Goal: Task Accomplishment & Management: Complete application form

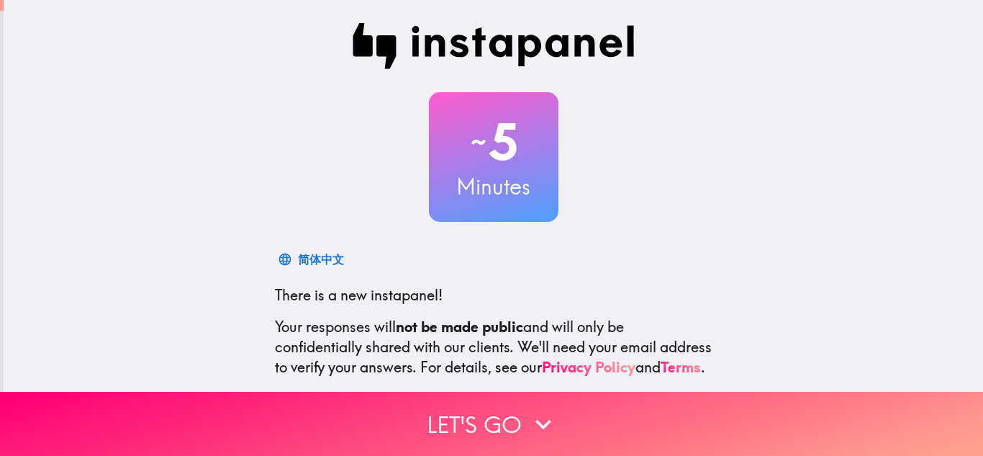
scroll to position [143, 0]
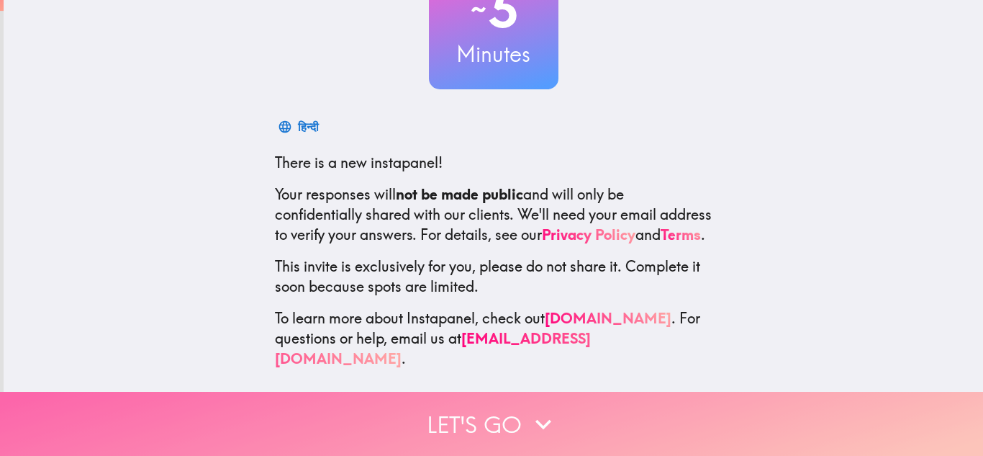
click at [500, 411] on button "Let's go" at bounding box center [491, 424] width 983 height 64
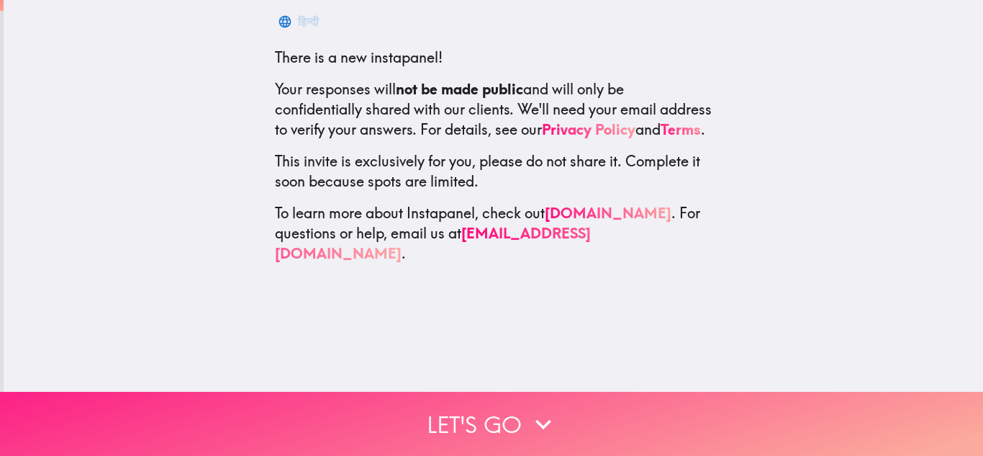
scroll to position [0, 0]
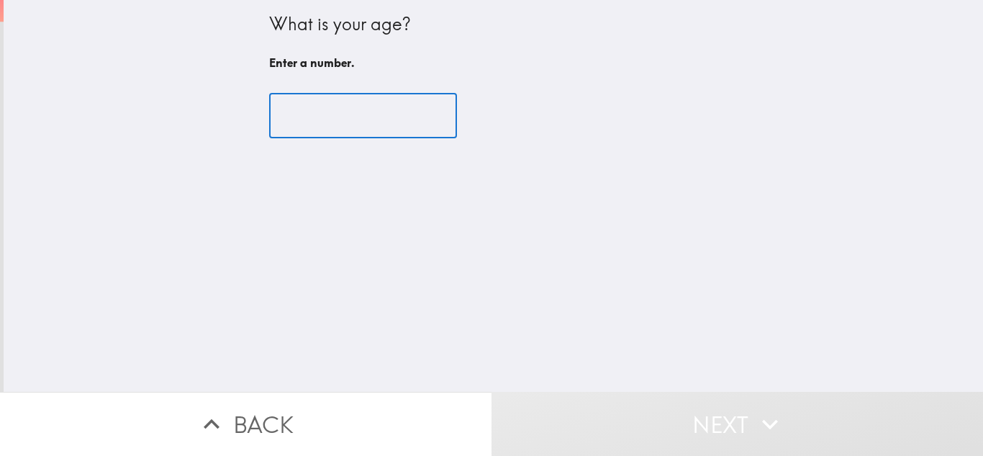
click at [309, 132] on input "number" at bounding box center [363, 116] width 188 height 45
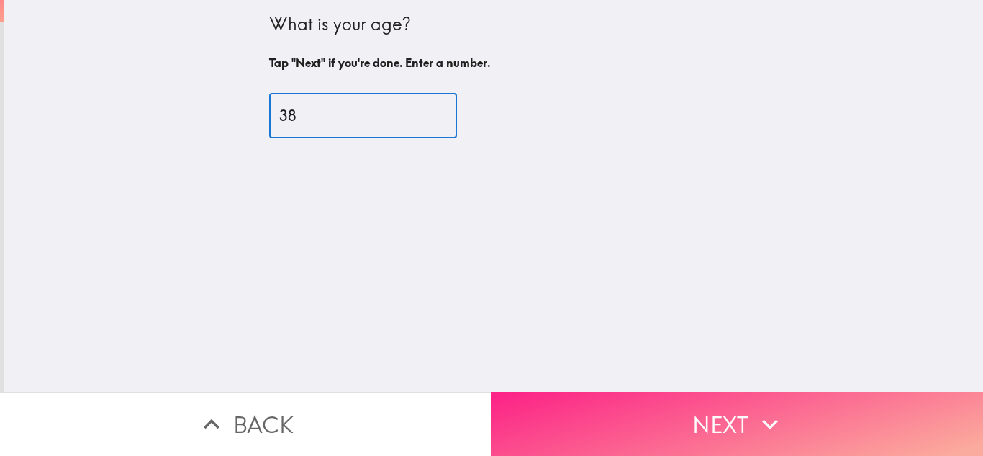
type input "38"
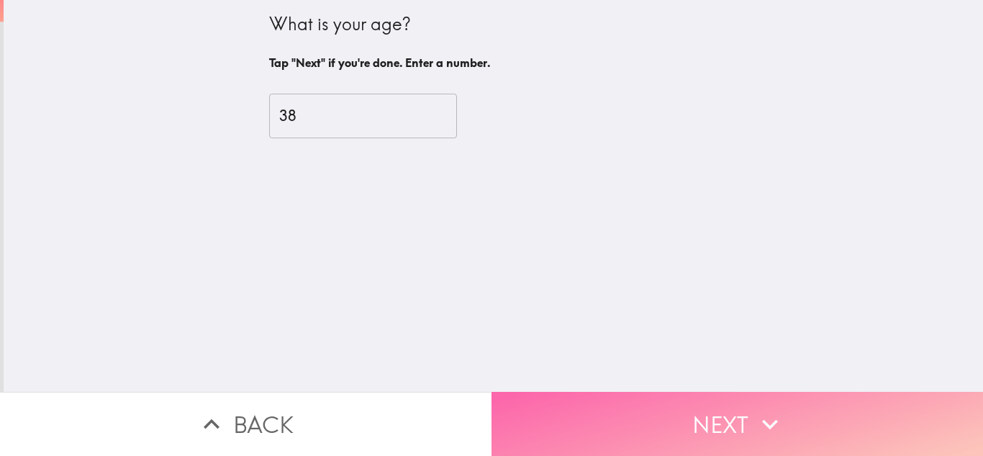
click at [623, 402] on button "Next" at bounding box center [738, 424] width 492 height 64
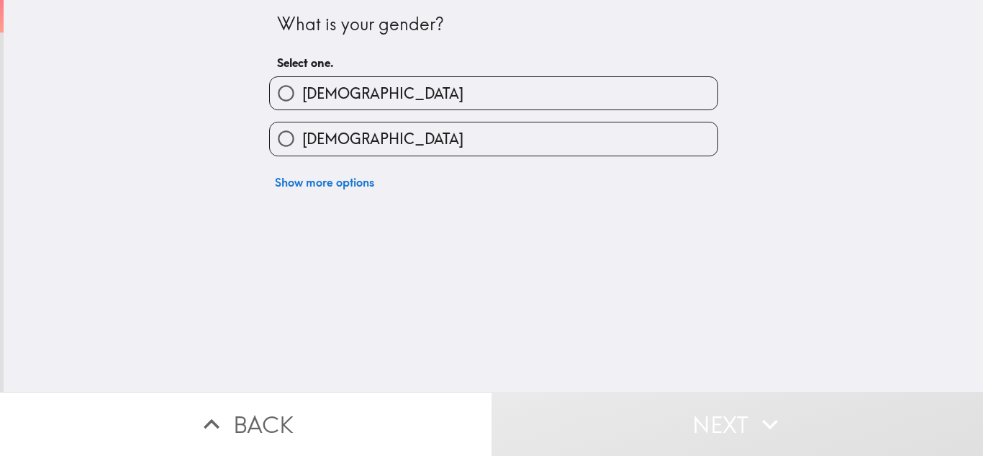
click at [638, 174] on div "Show more options" at bounding box center [488, 176] width 461 height 40
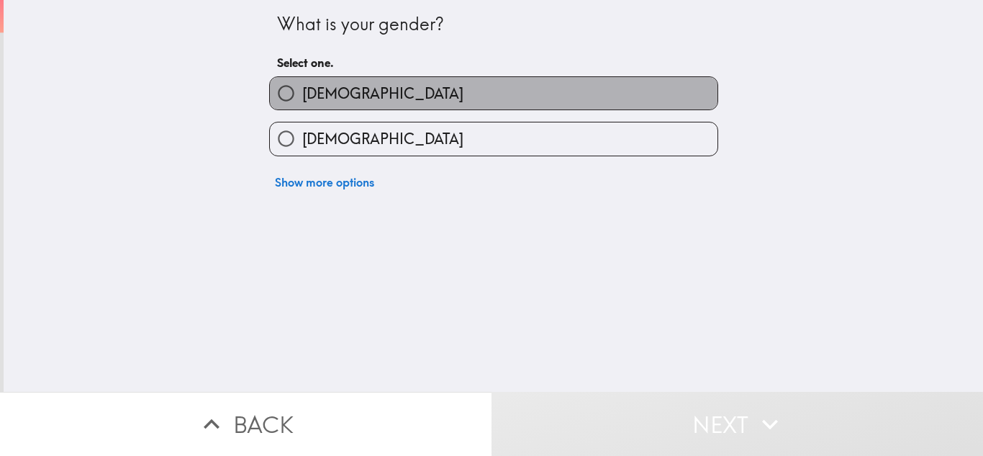
click at [550, 94] on label "[DEMOGRAPHIC_DATA]" at bounding box center [494, 93] width 448 height 32
click at [302, 94] on input "[DEMOGRAPHIC_DATA]" at bounding box center [286, 93] width 32 height 32
radio input "true"
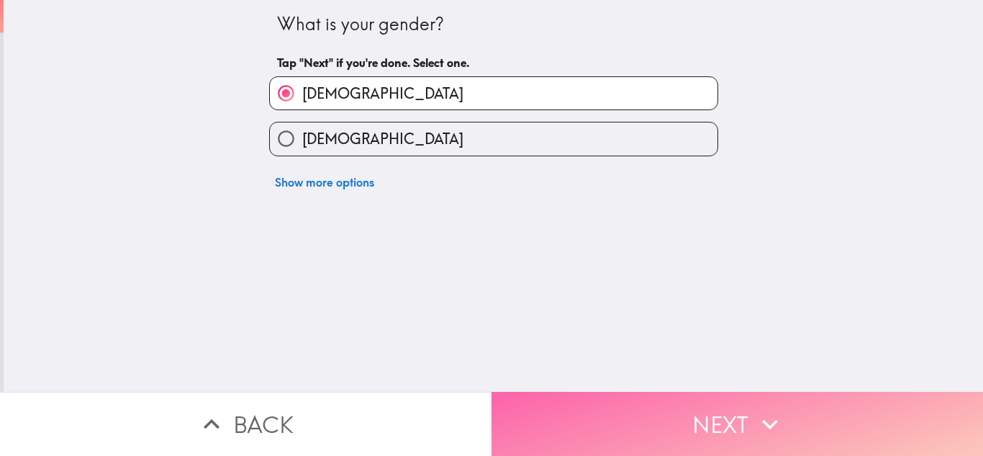
click at [682, 415] on button "Next" at bounding box center [738, 424] width 492 height 64
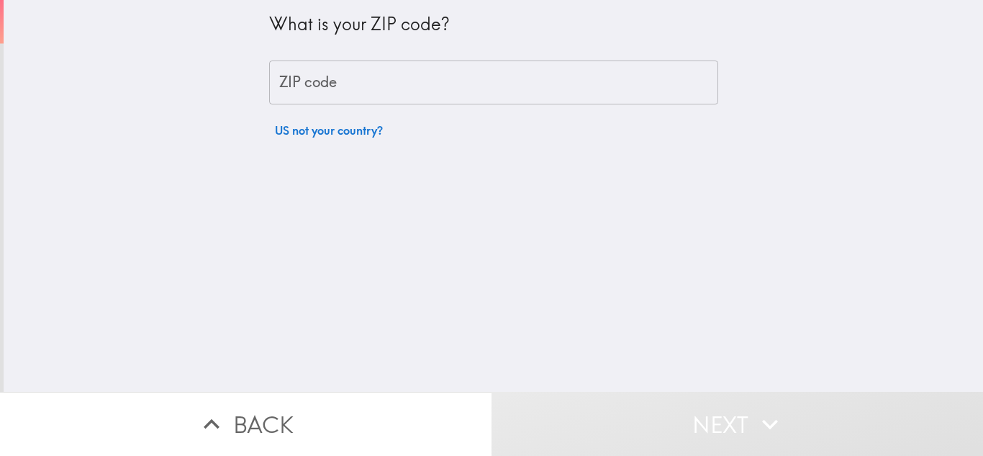
click at [594, 83] on input "ZIP code" at bounding box center [493, 82] width 449 height 45
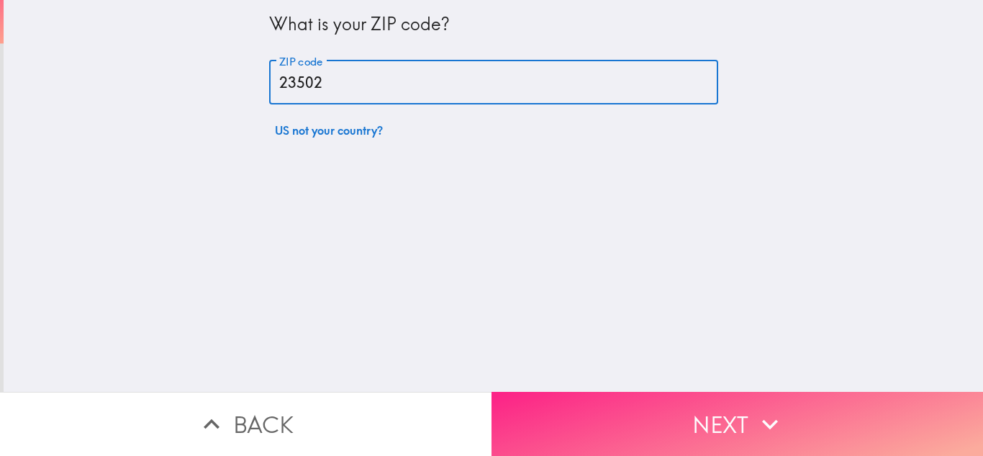
type input "23502"
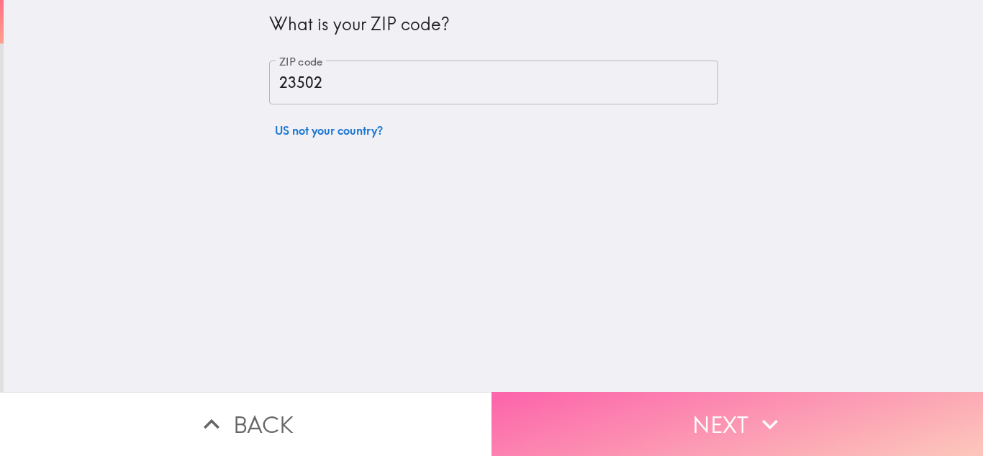
click at [695, 407] on button "Next" at bounding box center [738, 424] width 492 height 64
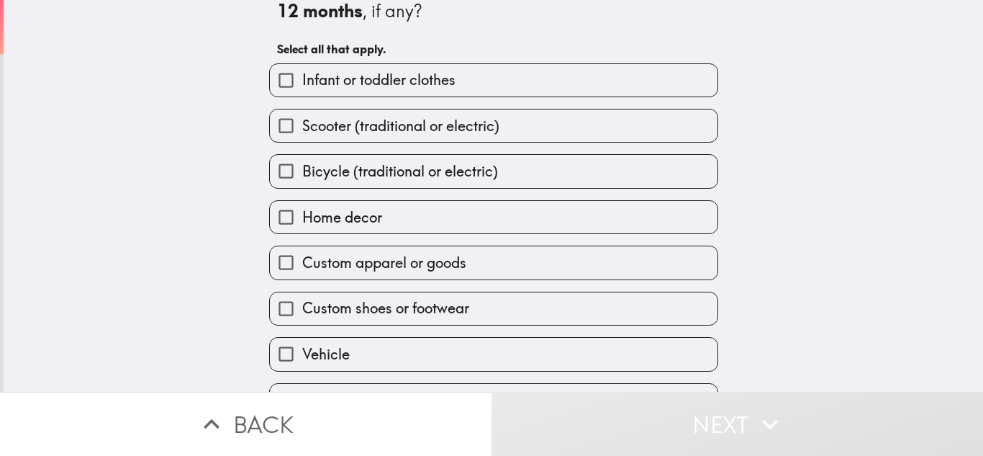
scroll to position [73, 0]
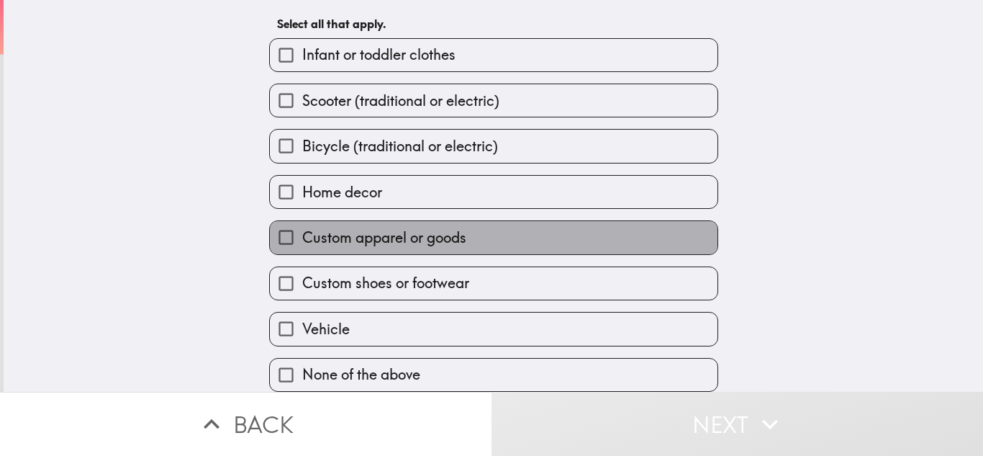
click at [522, 232] on label "Custom apparel or goods" at bounding box center [494, 237] width 448 height 32
click at [302, 232] on input "Custom apparel or goods" at bounding box center [286, 237] width 32 height 32
checkbox input "true"
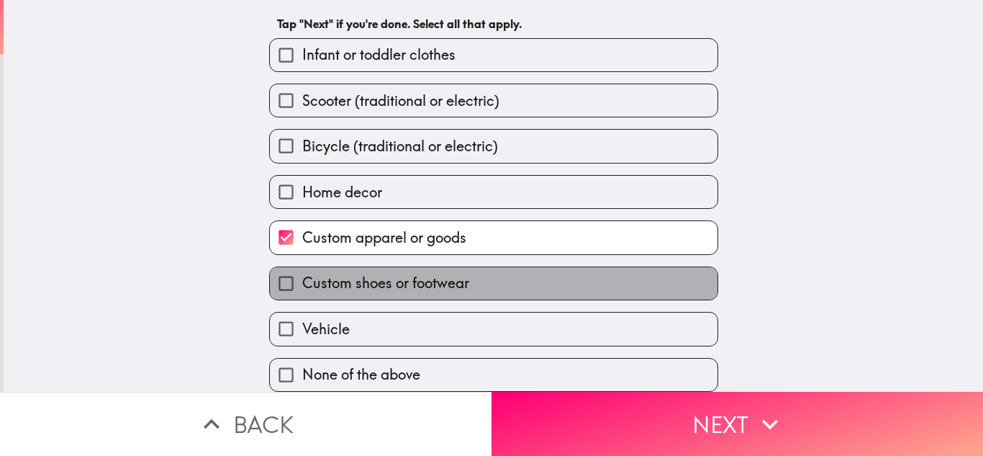
click at [516, 276] on label "Custom shoes or footwear" at bounding box center [494, 283] width 448 height 32
click at [302, 276] on input "Custom shoes or footwear" at bounding box center [286, 283] width 32 height 32
checkbox input "true"
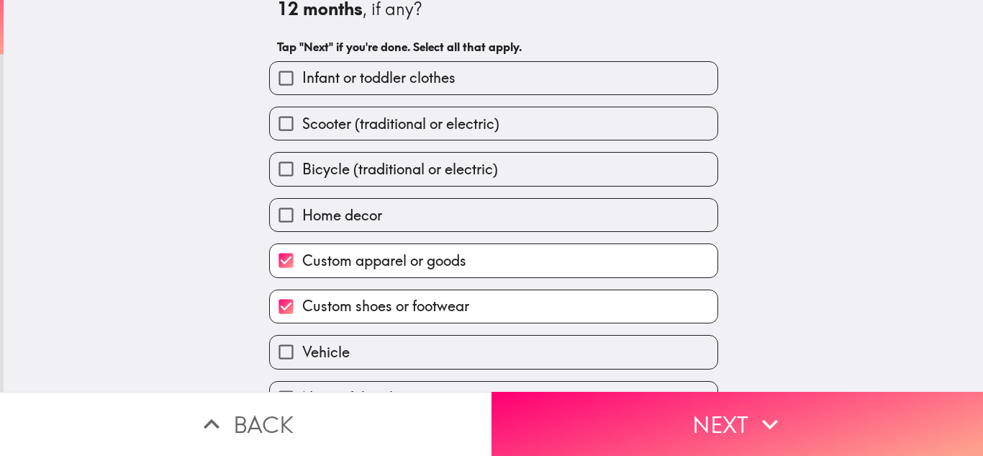
scroll to position [0, 0]
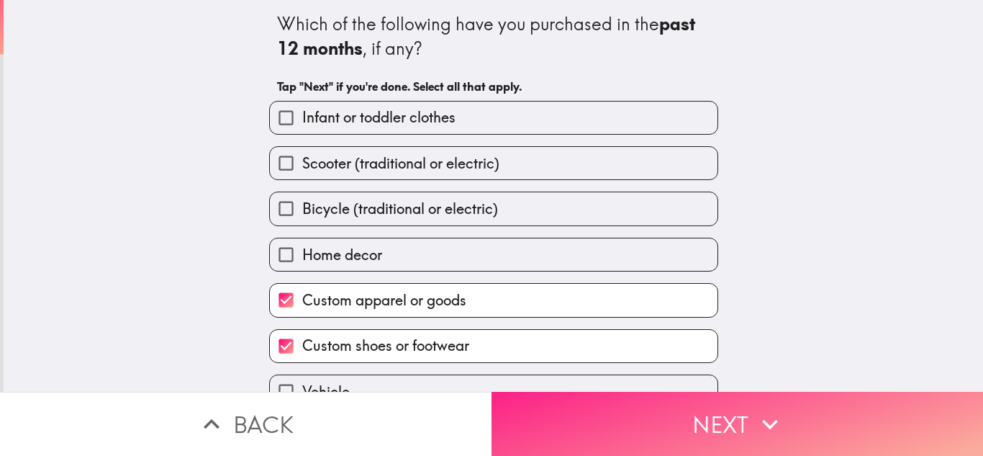
click at [613, 409] on button "Next" at bounding box center [738, 424] width 492 height 64
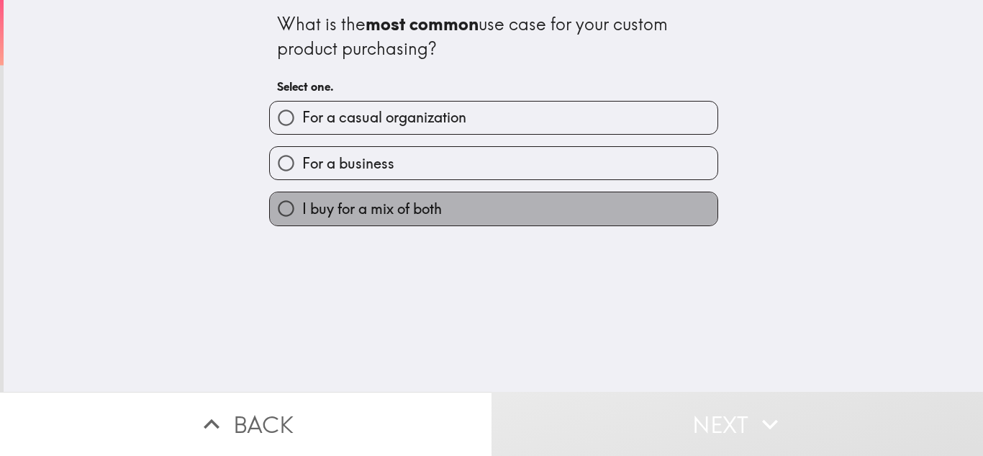
click at [436, 204] on label "I buy for a mix of both" at bounding box center [494, 208] width 448 height 32
click at [302, 204] on input "I buy for a mix of both" at bounding box center [286, 208] width 32 height 32
radio input "true"
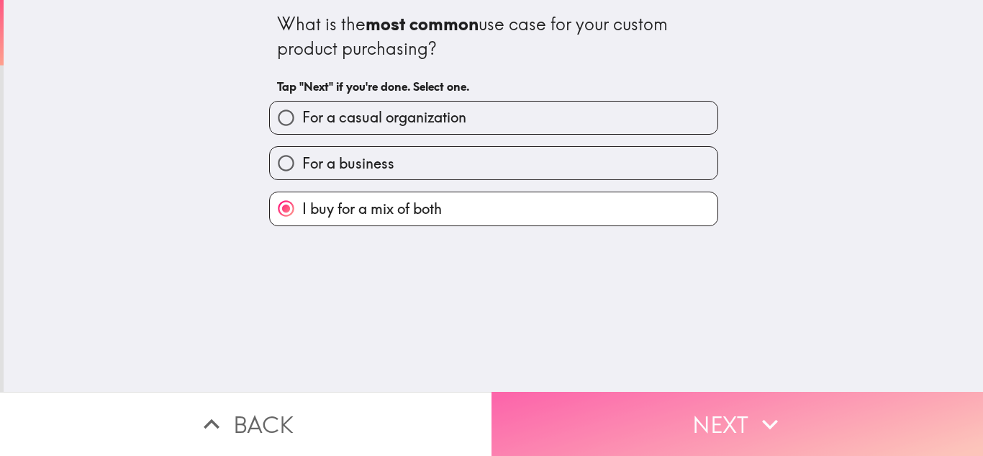
click at [579, 404] on button "Next" at bounding box center [738, 424] width 492 height 64
